Goal: Information Seeking & Learning: Find specific fact

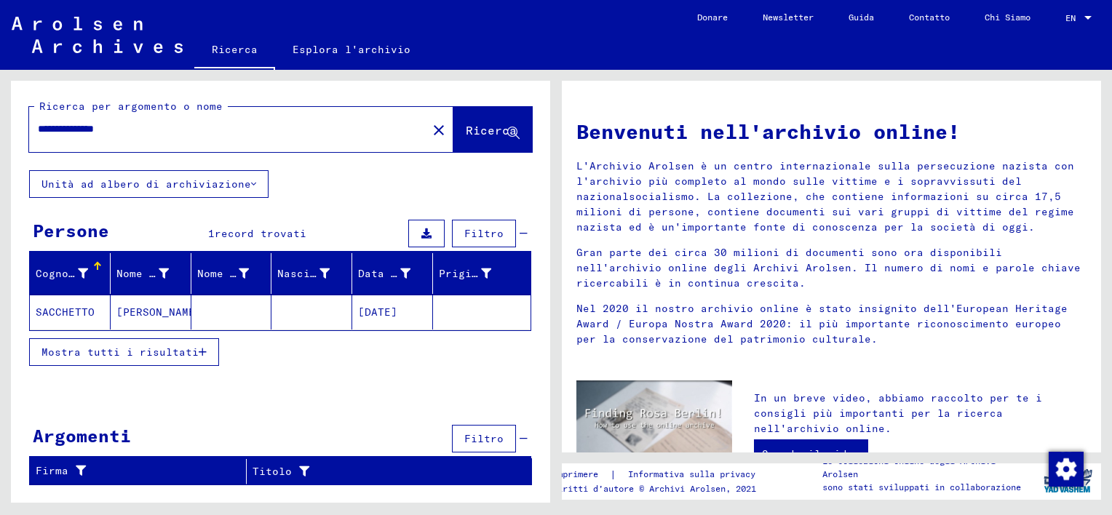
click at [155, 314] on mat-cell "[PERSON_NAME]" at bounding box center [151, 312] width 81 height 35
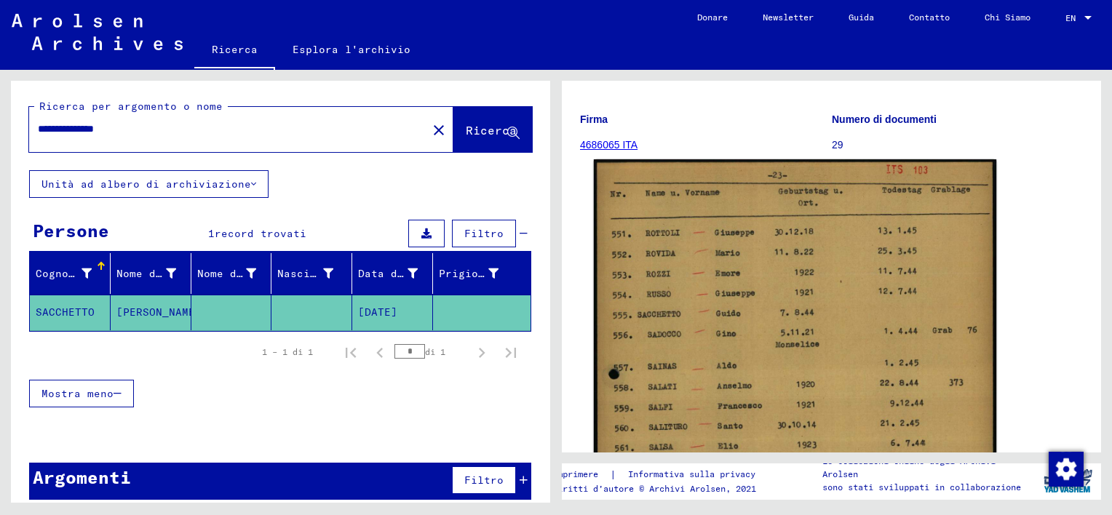
scroll to position [218, 0]
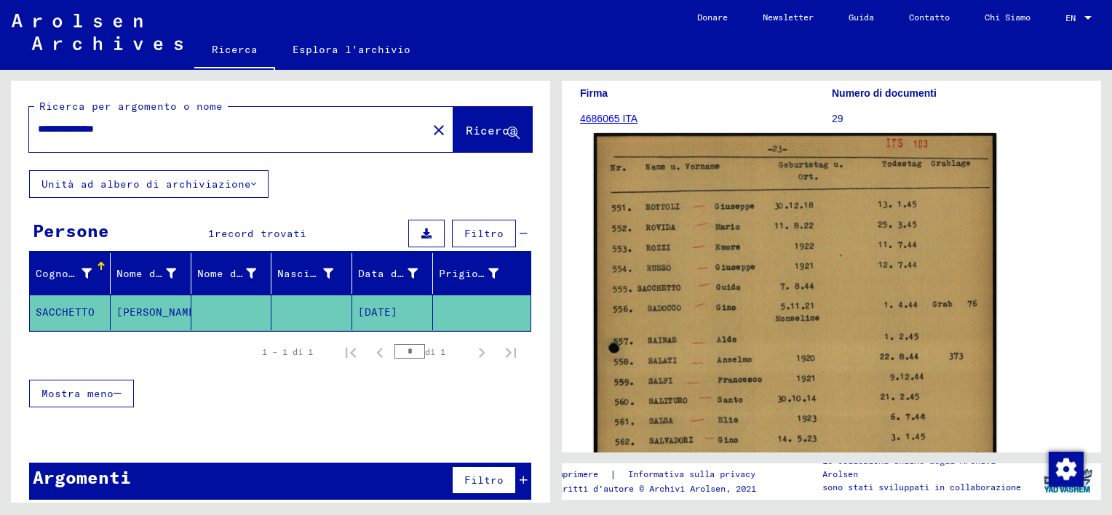
click at [767, 367] on img at bounding box center [795, 416] width 402 height 567
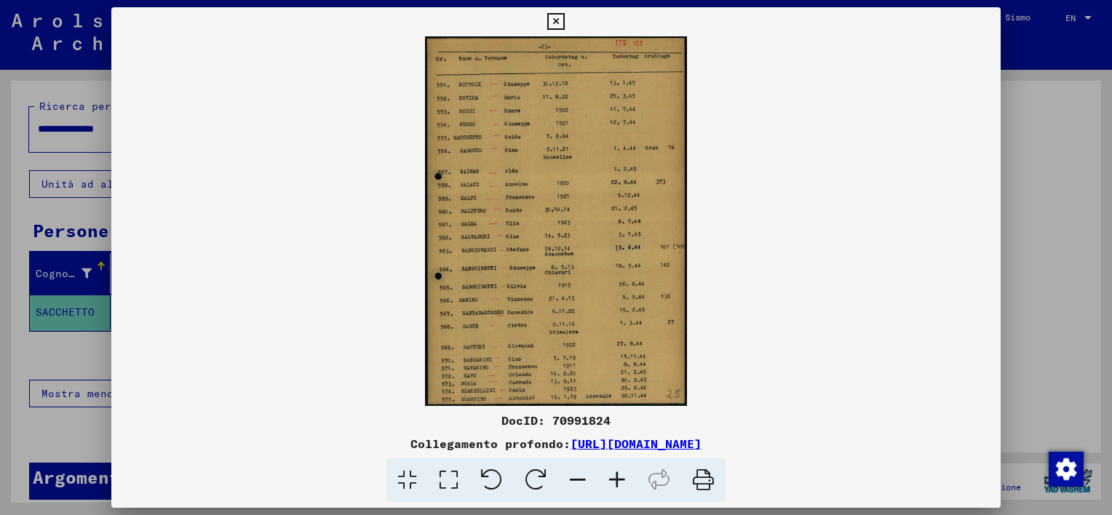
click at [696, 482] on icon at bounding box center [703, 480] width 44 height 44
click at [562, 24] on icon at bounding box center [555, 21] width 17 height 17
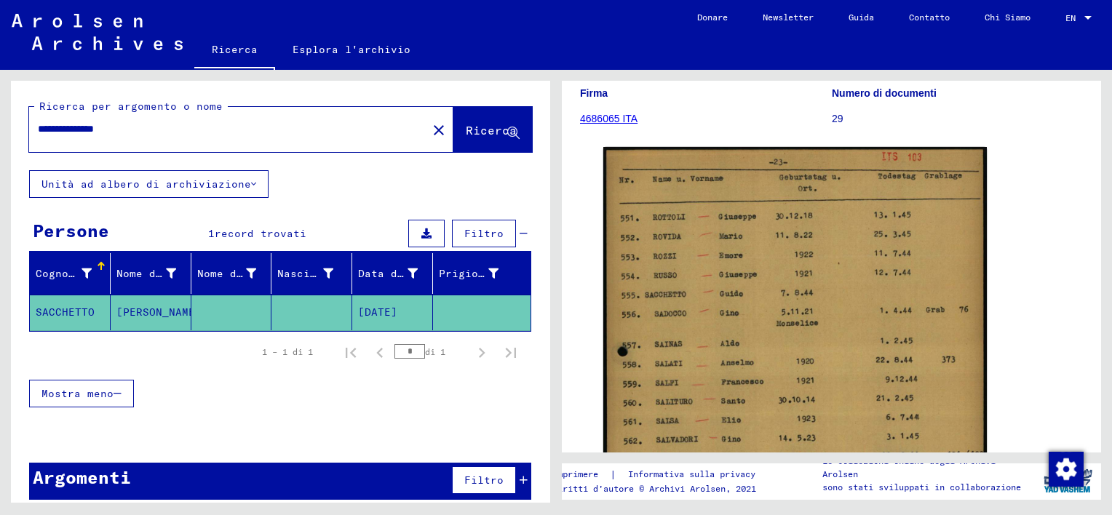
drag, startPoint x: 96, startPoint y: 129, endPoint x: 328, endPoint y: 117, distance: 232.4
click at [320, 120] on div "**********" at bounding box center [223, 129] width 389 height 33
type input "*********"
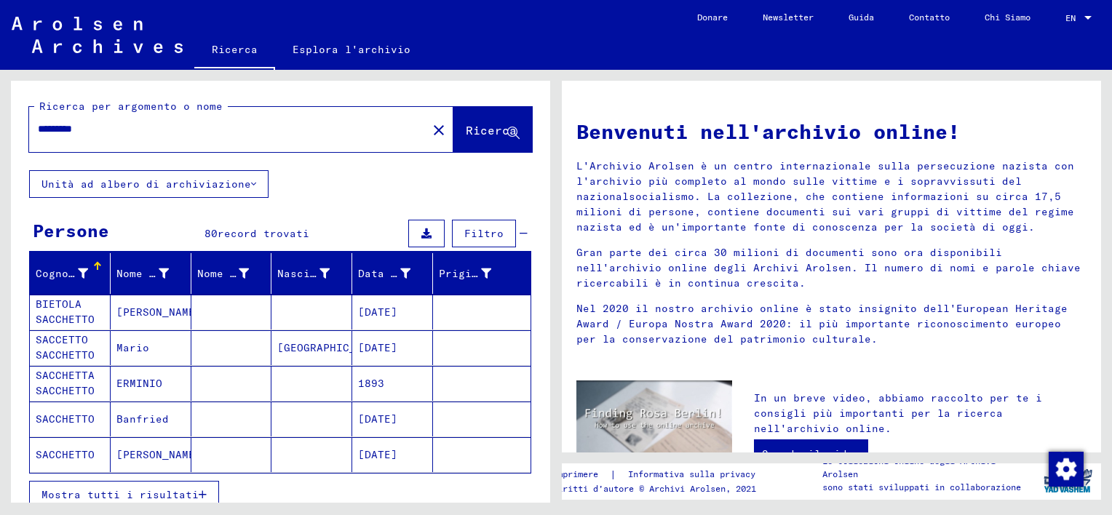
click at [192, 490] on span "Mostra tutti i risultati" at bounding box center [119, 494] width 157 height 13
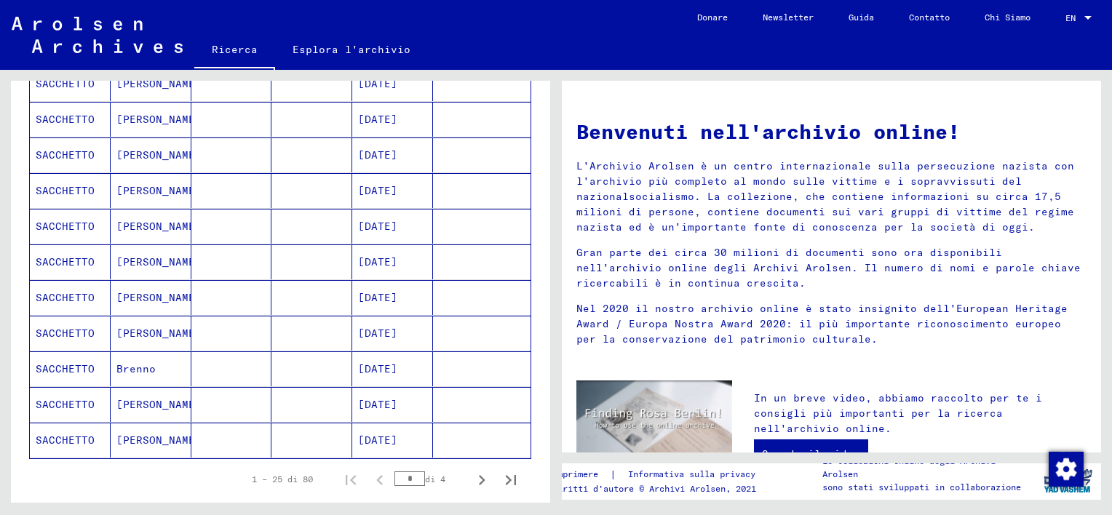
scroll to position [800, 0]
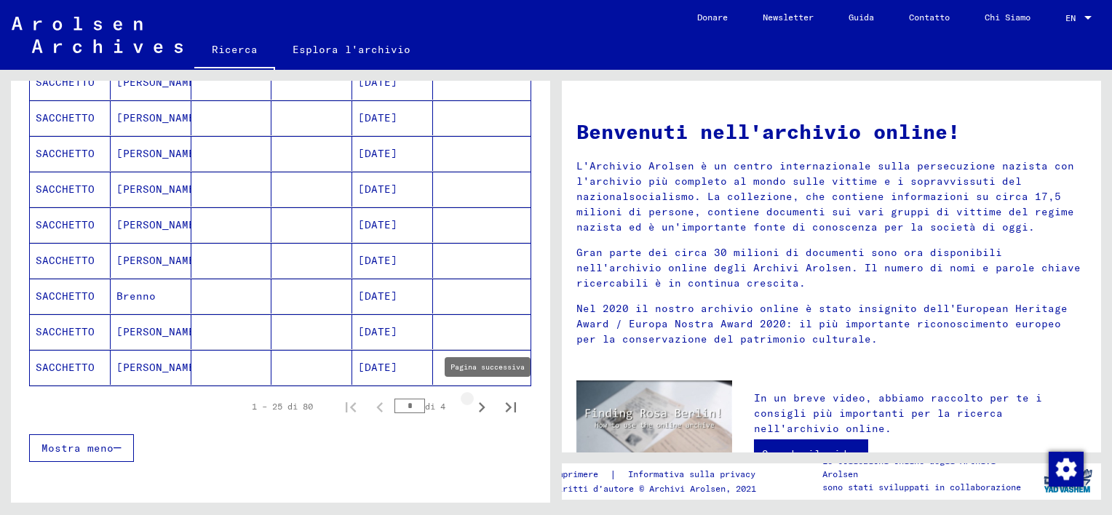
click at [473, 404] on icon "Pagina successiva" at bounding box center [481, 407] width 20 height 20
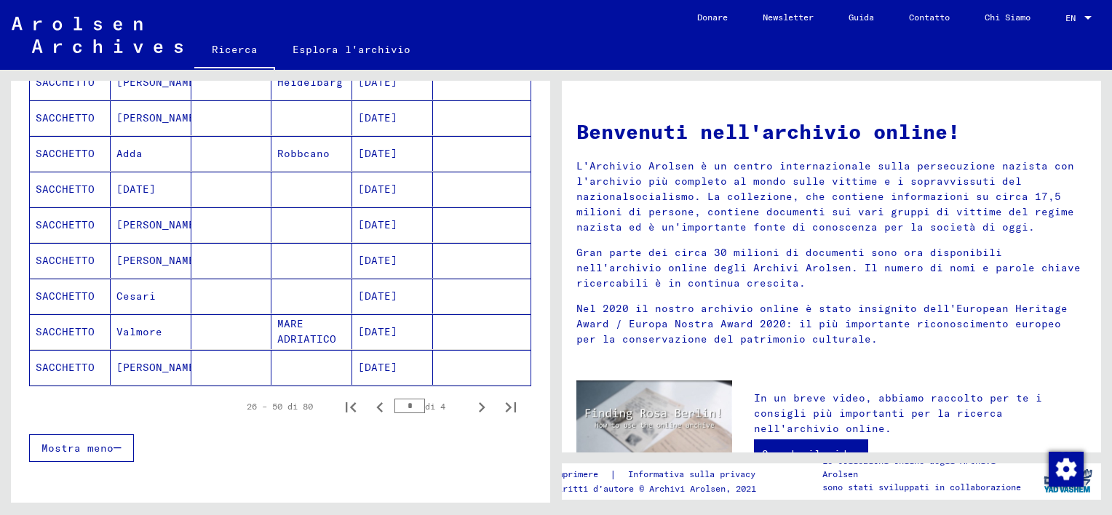
click at [383, 262] on mat-cell "[DATE]" at bounding box center [392, 260] width 81 height 35
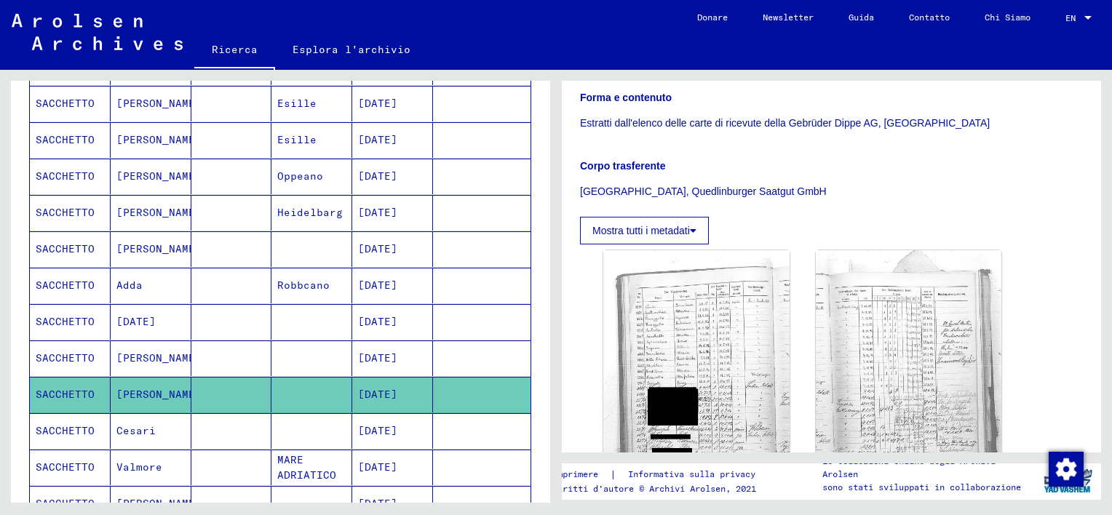
scroll to position [664, 0]
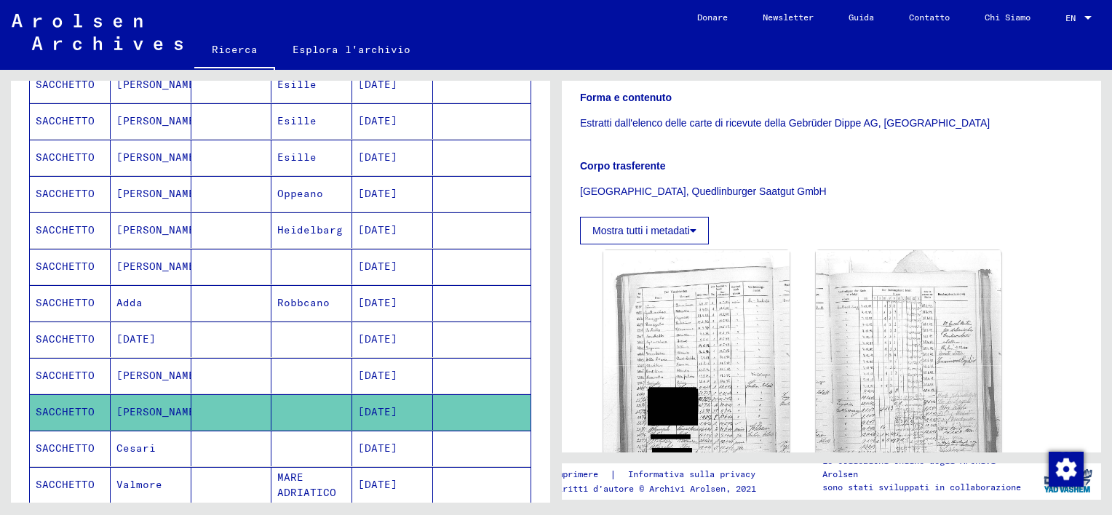
click at [389, 165] on mat-cell "[DATE]" at bounding box center [392, 158] width 81 height 36
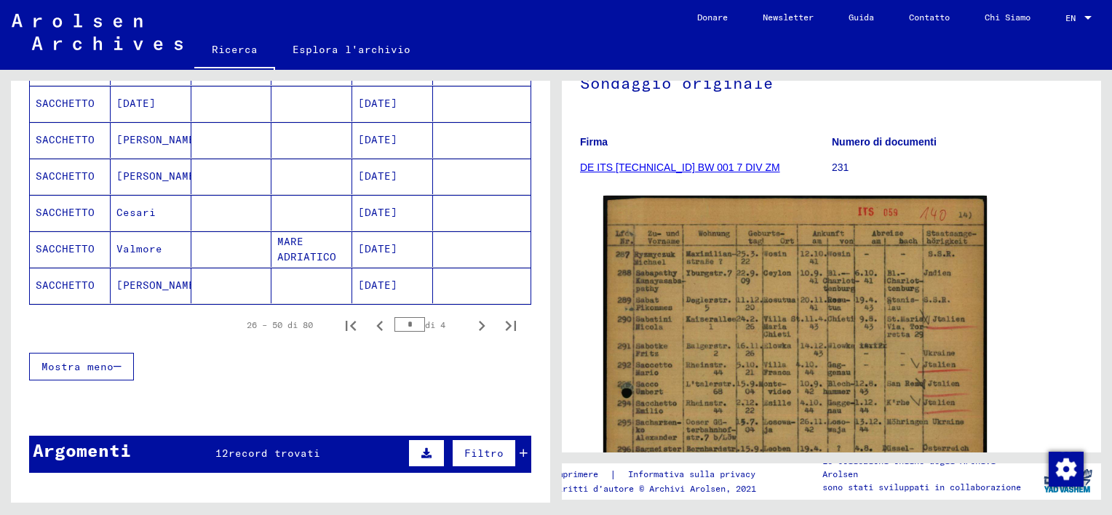
scroll to position [897, 0]
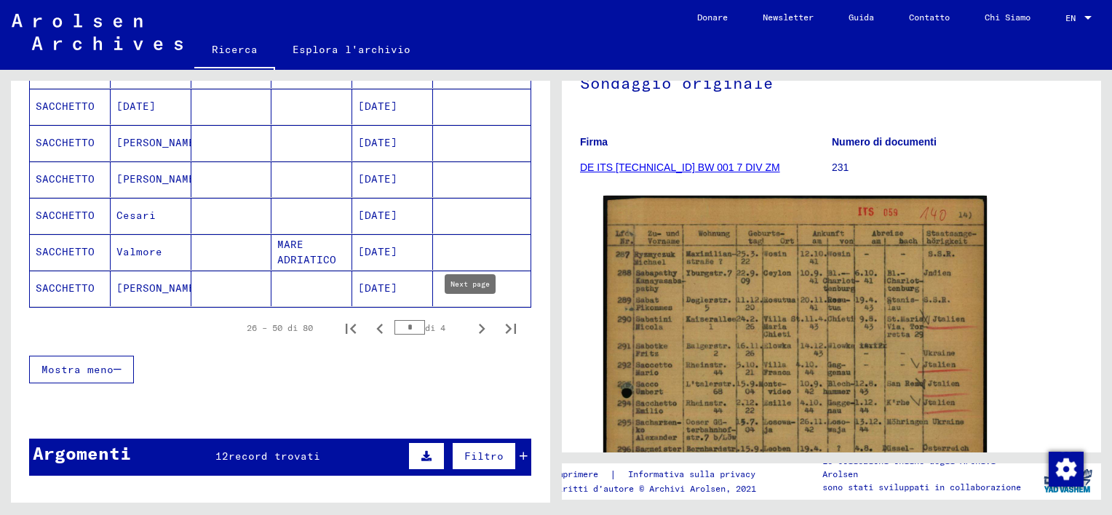
click at [474, 320] on icon "Pagina successiva" at bounding box center [481, 329] width 20 height 20
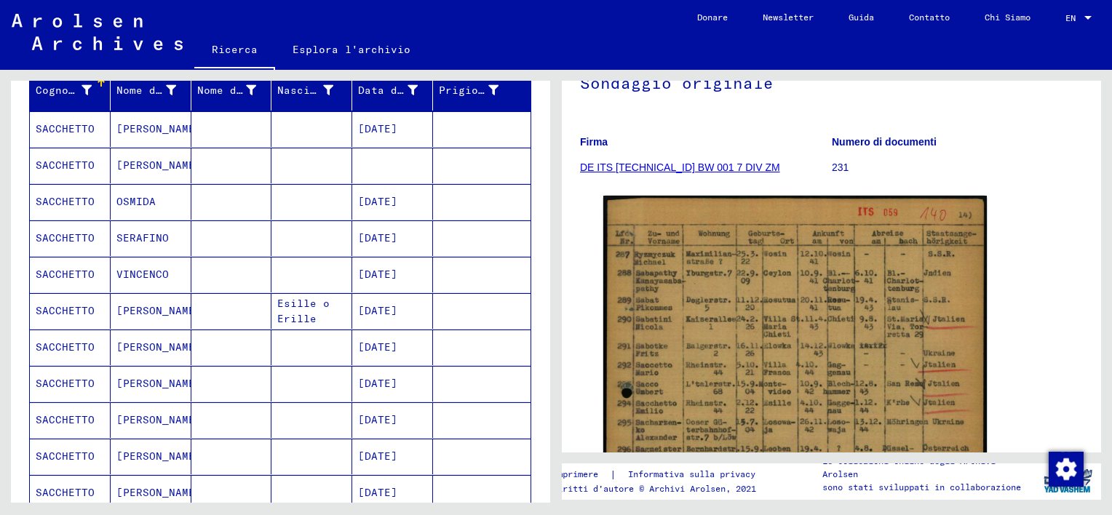
scroll to position [178, 0]
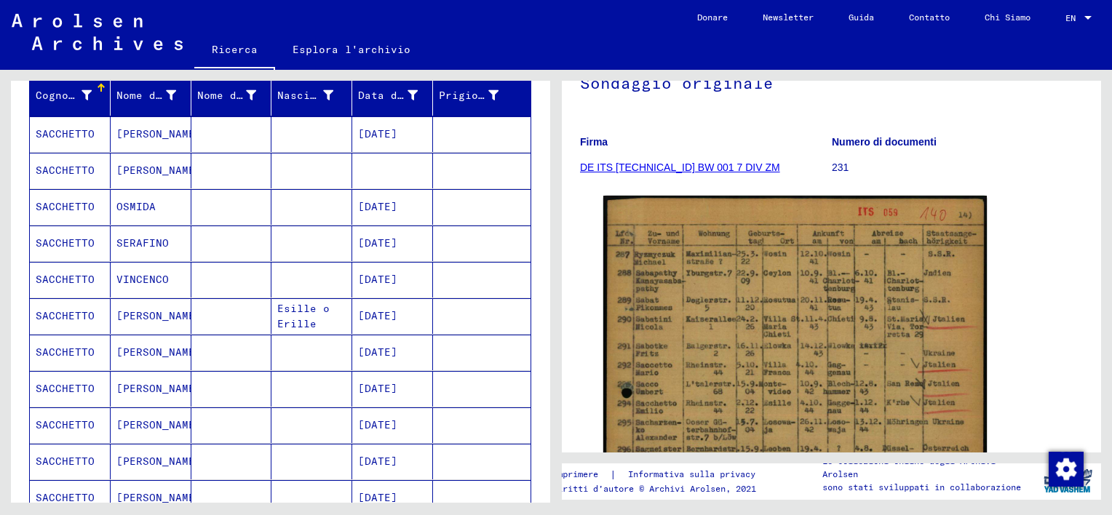
click at [411, 172] on mat-cell at bounding box center [392, 171] width 81 height 36
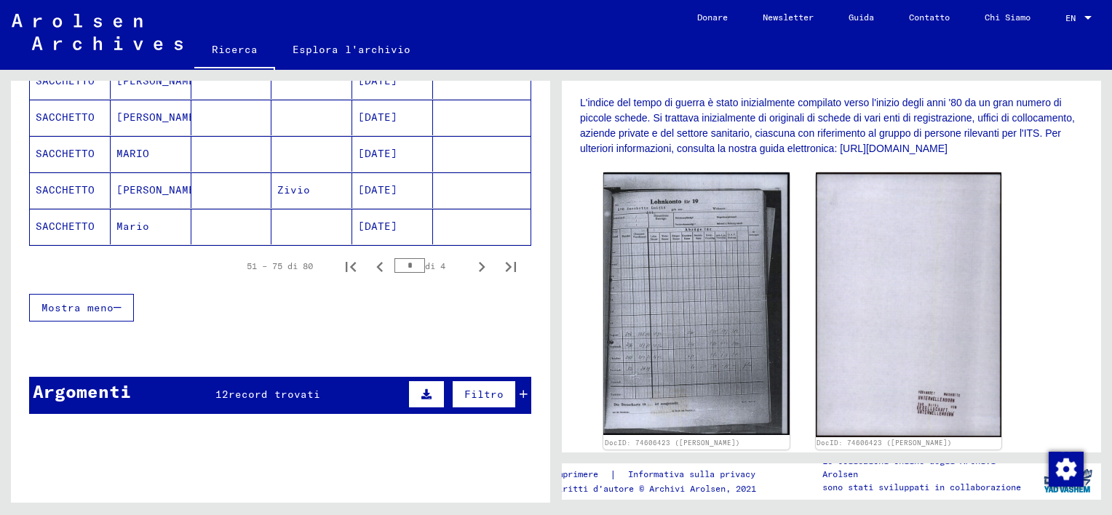
scroll to position [880, 0]
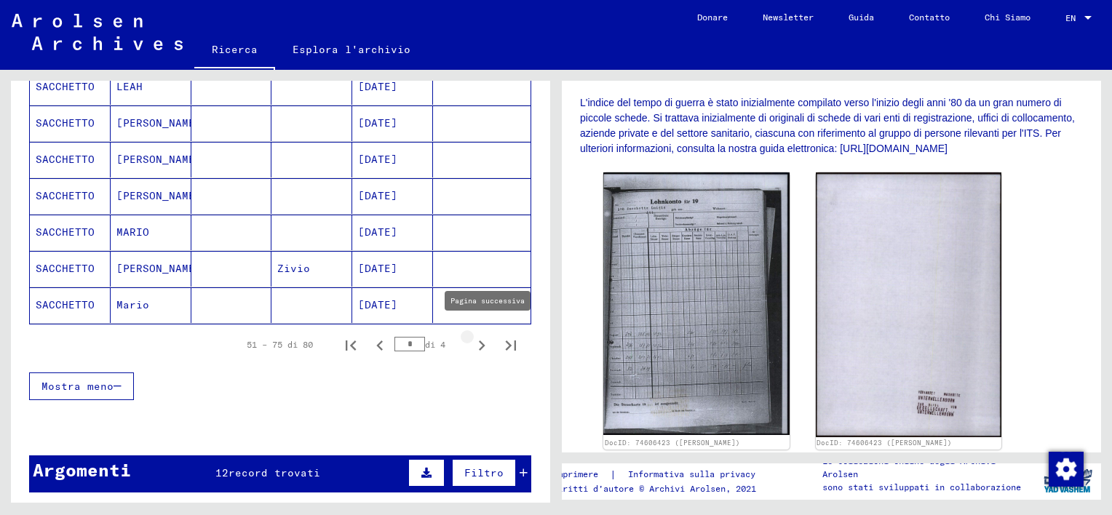
click at [474, 338] on icon "Pagina successiva" at bounding box center [481, 345] width 20 height 20
type input "*"
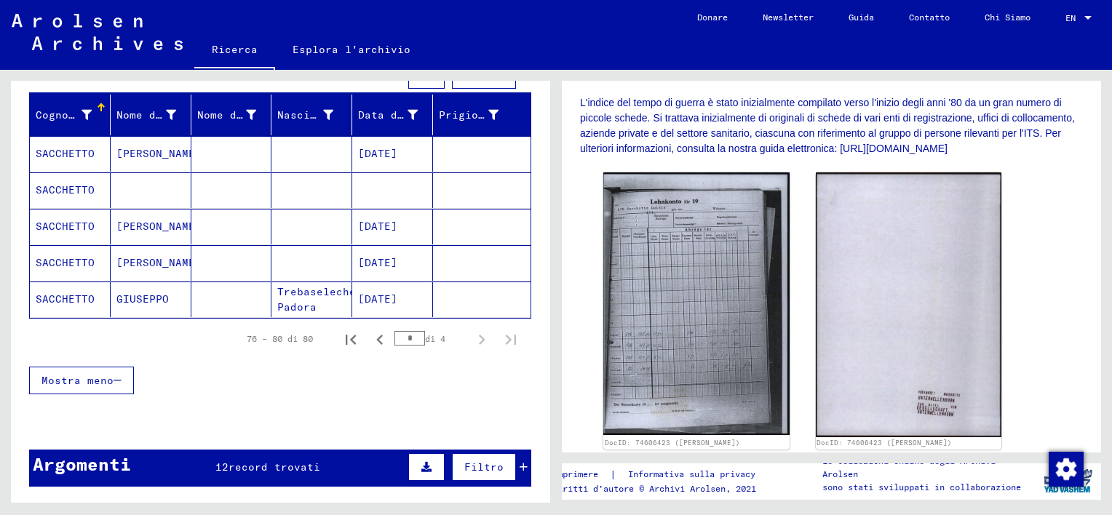
scroll to position [148, 0]
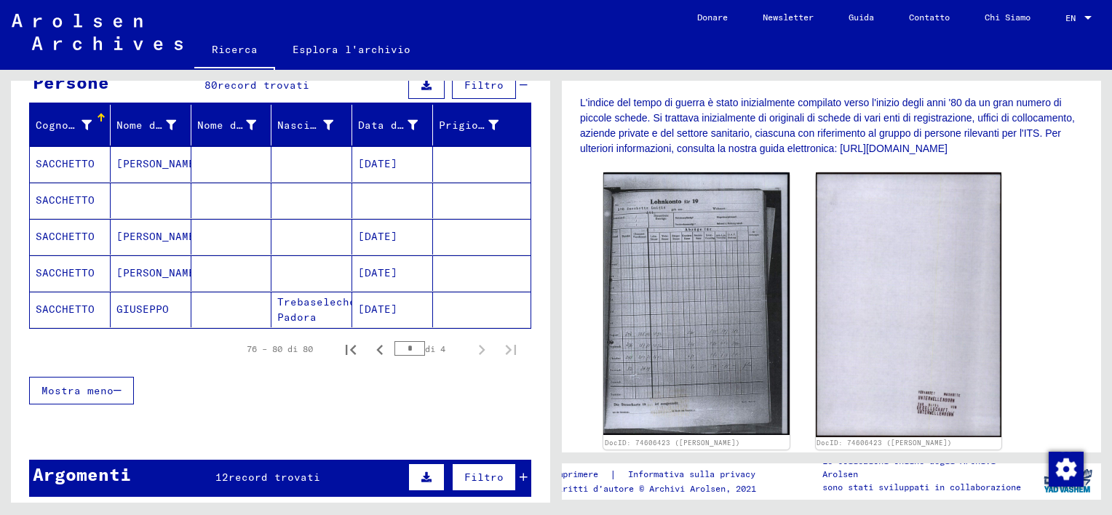
click at [377, 205] on mat-cell at bounding box center [392, 201] width 81 height 36
